Goal: Book appointment/travel/reservation

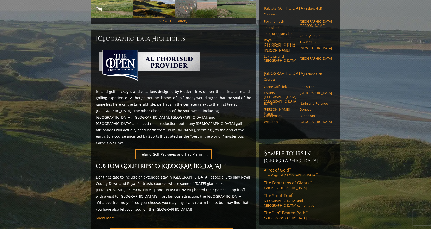
scroll to position [204, 0]
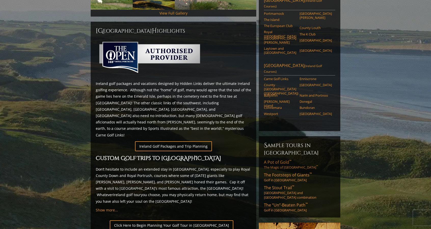
click at [273, 159] on span "A Pot of Gold ™" at bounding box center [278, 162] width 28 height 6
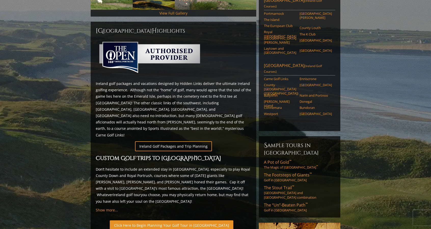
click at [127, 220] on link "Click Here to Begin Planning Your Golf Tour in Ireland" at bounding box center [172, 225] width 124 height 10
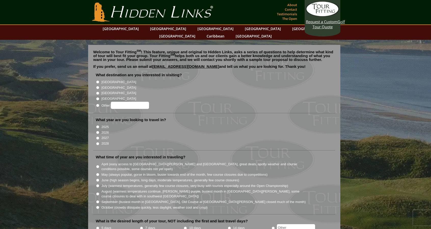
click at [98, 80] on input "[GEOGRAPHIC_DATA]" at bounding box center [97, 81] width 3 height 3
radio input "true"
click at [97, 131] on input "2026" at bounding box center [97, 132] width 3 height 3
radio input "true"
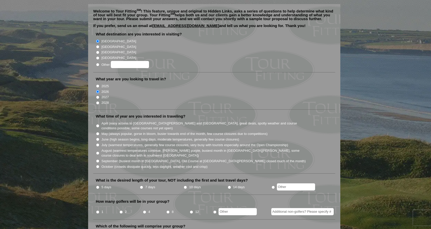
scroll to position [51, 0]
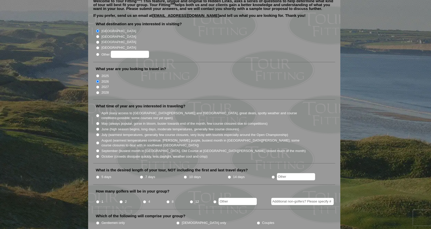
click at [97, 133] on input "July (warmest temperatures, generally few course closures, very busy with touri…" at bounding box center [97, 134] width 3 height 3
radio input "true"
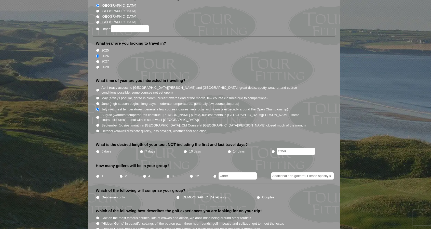
click at [185, 150] on input "10 days" at bounding box center [185, 151] width 3 height 3
radio input "true"
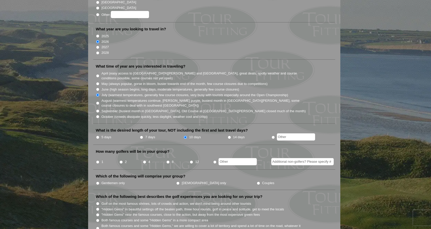
scroll to position [102, 0]
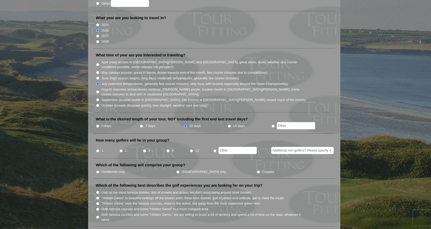
radio input "true"
click at [226, 147] on input "text" at bounding box center [238, 150] width 38 height 7
type input "10"
click at [98, 170] on input "Gentlemen only" at bounding box center [97, 171] width 3 height 3
radio input "true"
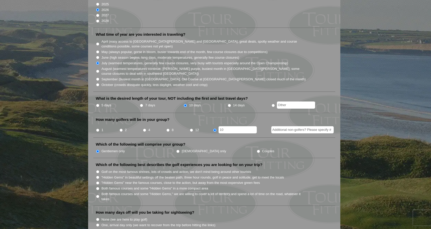
scroll to position [127, 0]
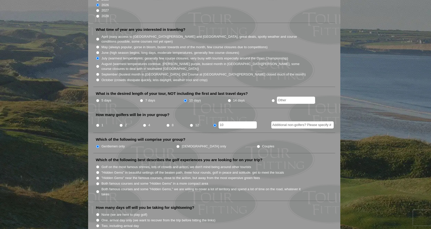
click at [97, 182] on input "Both famous courses and some "Hidden Gems" in a more compact area" at bounding box center [97, 183] width 3 height 3
radio input "true"
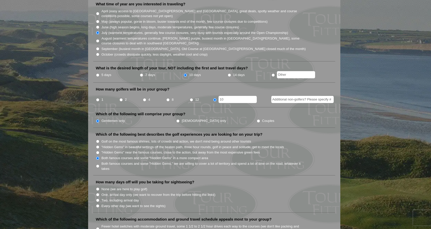
scroll to position [178, 0]
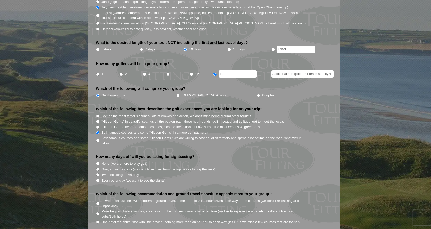
click at [96, 173] on input "Two, including arrival day" at bounding box center [97, 174] width 3 height 3
radio input "true"
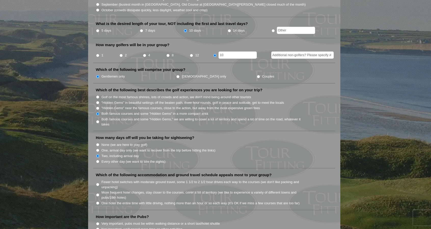
scroll to position [204, 0]
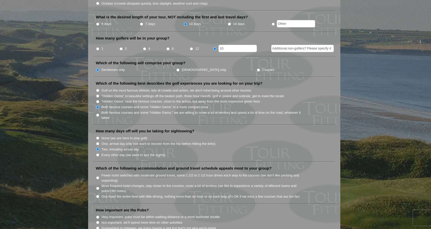
click at [99, 176] on input "Fewer hotel switches with moderate ground travel, some 1 1/2 to 2 1/2 hour driv…" at bounding box center [97, 177] width 3 height 3
radio input "true"
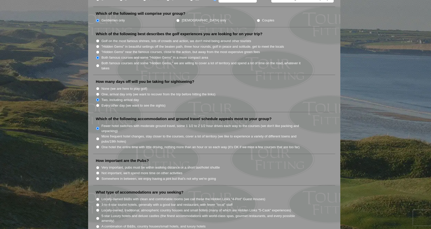
scroll to position [255, 0]
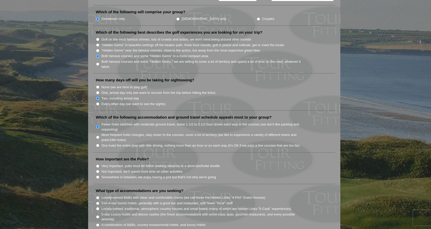
click at [98, 175] on input "Somewhere in between, we enjoy having a pint but that's not why we're going" at bounding box center [97, 176] width 3 height 3
radio input "true"
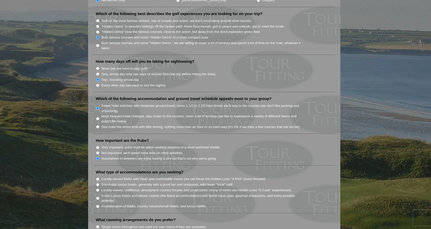
scroll to position [280, 0]
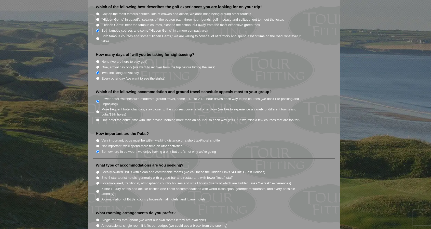
click at [97, 176] on input "3-to-4-star tourist hotels, generally with a good bar and restaurant, with fewe…" at bounding box center [97, 177] width 3 height 3
radio input "true"
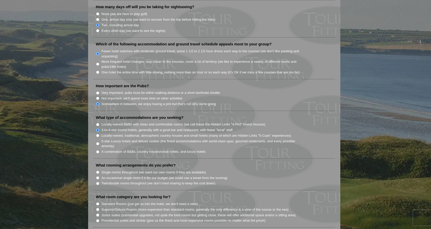
scroll to position [331, 0]
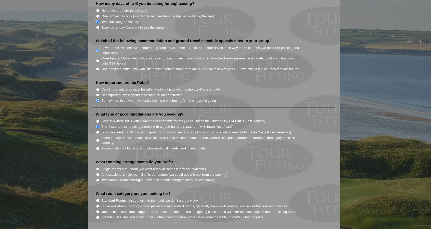
click at [99, 178] on input "Twin/double rooms throughout (we don't mind sharing to keep the cost down)" at bounding box center [97, 179] width 3 height 3
radio input "true"
click at [97, 199] on input "Standard Rooms (just get us into the hotel, we don't need a view)" at bounding box center [97, 200] width 3 height 3
radio input "true"
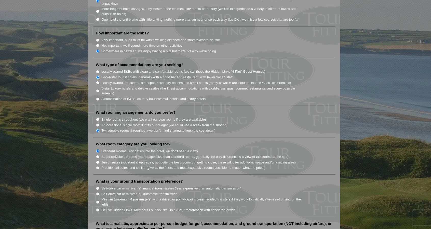
scroll to position [382, 0]
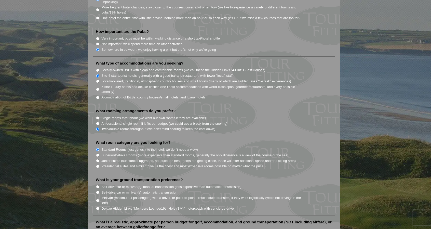
click at [98, 207] on input "Deluxe Hidden Links "Members Lounge/19th Hole (SM)" motorcoach with concierge-d…" at bounding box center [97, 208] width 3 height 3
radio input "true"
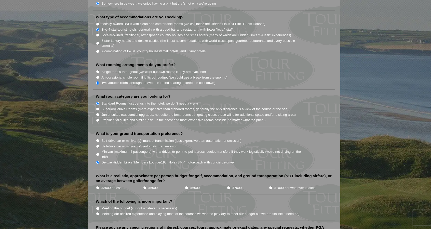
scroll to position [433, 0]
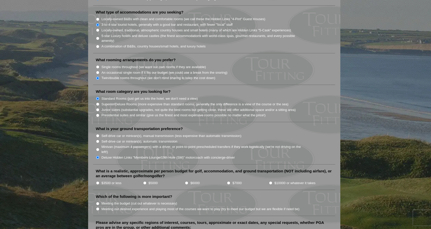
click at [145, 181] on input "$5000" at bounding box center [144, 182] width 3 height 3
radio input "true"
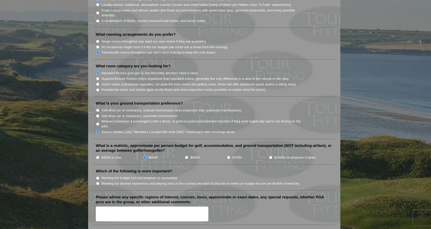
click at [98, 182] on input "Meeting our desired experience and playing most of the courses we want to play …" at bounding box center [97, 183] width 3 height 3
radio input "true"
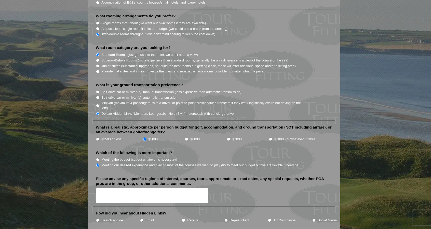
scroll to position [484, 0]
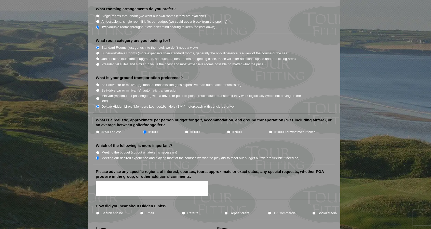
click at [110, 181] on textarea "Please advise any specific regions of interest, courses, tours, approximate or …" at bounding box center [152, 188] width 113 height 15
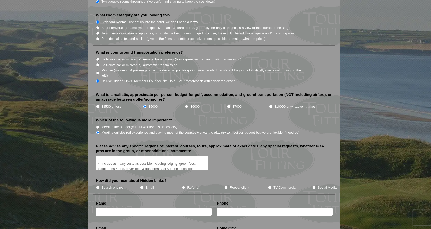
scroll to position [535, 0]
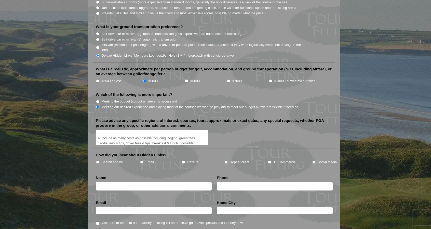
type textarea "1 Dates-[DATE]-[DATE] 2 6 rounds-Arrival date no golf, play 2 days, off, play 2…"
click at [135, 182] on input "text" at bounding box center [154, 186] width 116 height 8
type input "[PERSON_NAME]"
type input "[PHONE_NUMBER]"
type input "[EMAIL_ADDRESS][DOMAIN_NAME]"
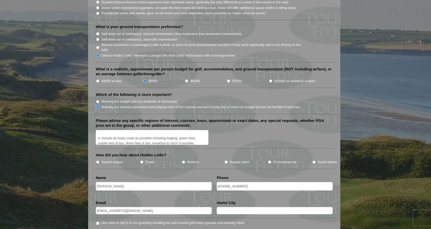
type input "[PERSON_NAME] Mill"
click at [113, 182] on input "[PERSON_NAME]" at bounding box center [154, 186] width 116 height 8
type input "[PERSON_NAME]"
drag, startPoint x: 224, startPoint y: 175, endPoint x: 230, endPoint y: 171, distance: 6.8
click at [224, 182] on input "[PHONE_NUMBER]" at bounding box center [275, 186] width 116 height 8
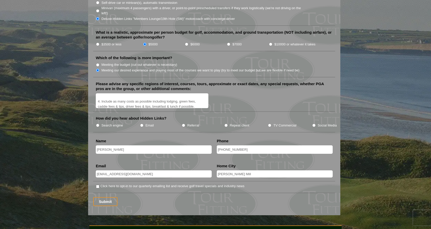
scroll to position [561, 0]
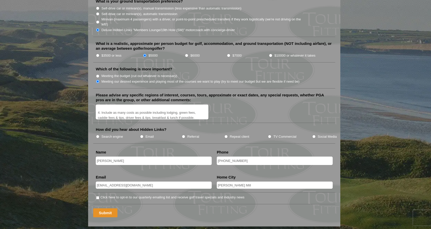
type input "[PHONE_NUMBER]"
click at [105, 208] on input "Submit" at bounding box center [105, 212] width 24 height 9
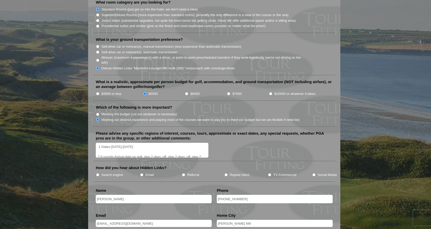
scroll to position [535, 0]
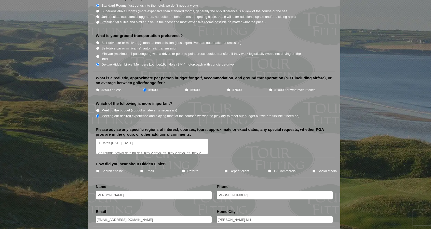
click at [98, 169] on input "Search engine" at bounding box center [97, 170] width 3 height 3
radio input "true"
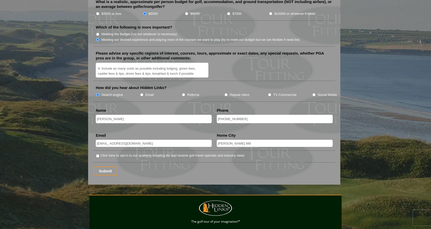
scroll to position [612, 0]
click at [106, 166] on input "Submit" at bounding box center [105, 170] width 24 height 9
